Goal: Transaction & Acquisition: Purchase product/service

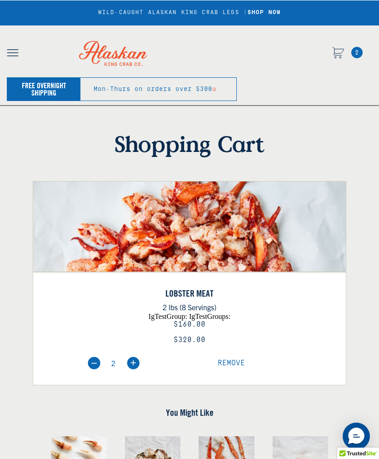
click at [342, 52] on icon "Cart" at bounding box center [338, 51] width 11 height 8
click at [17, 55] on img "button" at bounding box center [13, 52] width 12 height 7
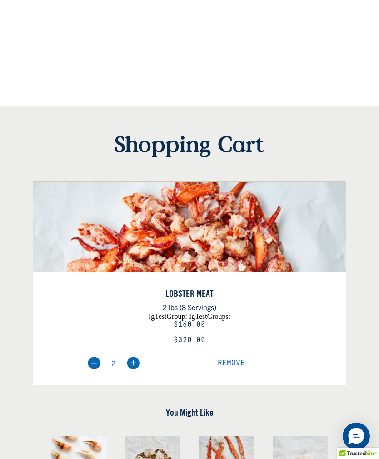
click at [345, 46] on div at bounding box center [189, 41] width 379 height 27
click at [344, 61] on div at bounding box center [189, 68] width 379 height 27
